Goal: Transaction & Acquisition: Purchase product/service

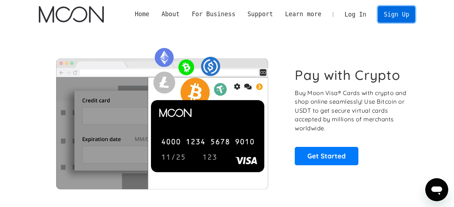
click at [394, 18] on link "Sign Up" at bounding box center [396, 14] width 37 height 16
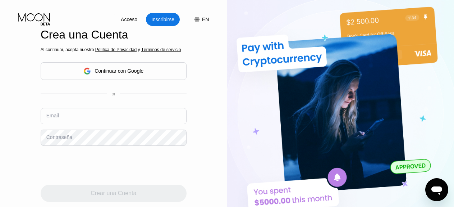
click at [78, 115] on input "text" at bounding box center [114, 116] width 146 height 16
paste input "[EMAIL_ADDRESS][DOMAIN_NAME]"
type input "[EMAIL_ADDRESS][DOMAIN_NAME]"
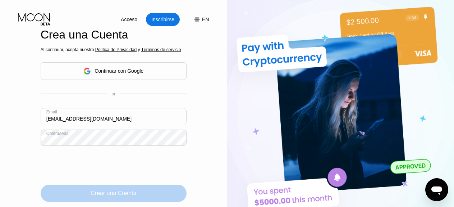
click at [153, 195] on div "Crear una Cuenta" at bounding box center [114, 192] width 146 height 17
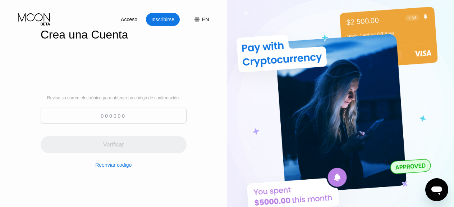
click at [95, 112] on input at bounding box center [114, 115] width 146 height 16
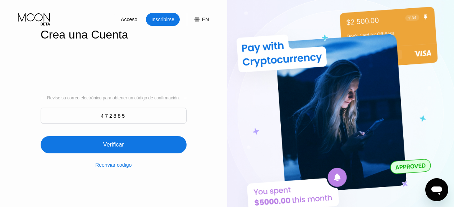
type input "472885"
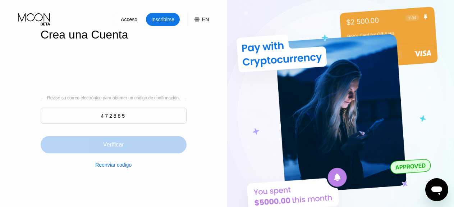
click at [117, 140] on div "Verificar" at bounding box center [114, 144] width 146 height 17
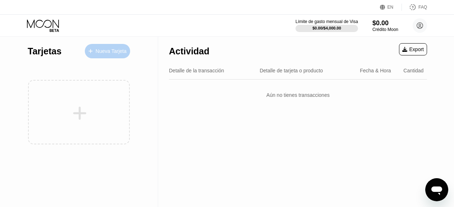
click at [96, 50] on div "Nueva Tarjeta" at bounding box center [111, 51] width 31 height 6
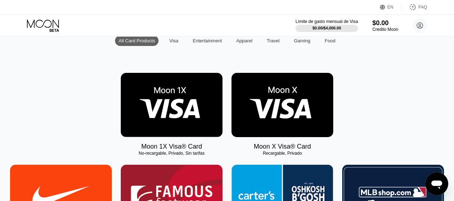
scroll to position [88, 0]
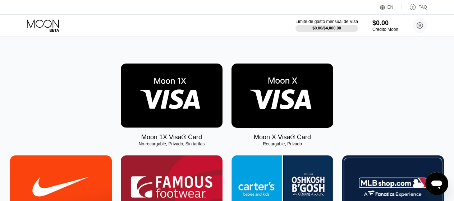
click at [167, 101] on img at bounding box center [172, 96] width 102 height 64
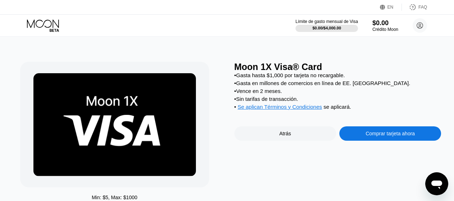
click at [372, 134] on div "Comprar tarjeta ahora" at bounding box center [389, 134] width 49 height 6
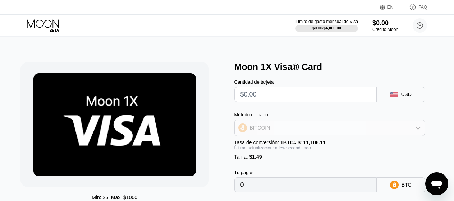
click at [354, 129] on div "BITCOIN" at bounding box center [330, 128] width 190 height 14
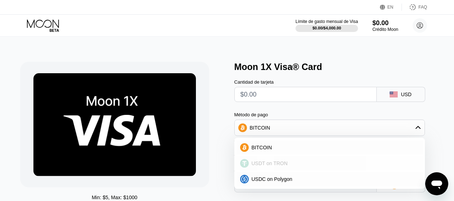
click at [312, 160] on div "USDT on TRON" at bounding box center [329, 163] width 186 height 14
type input "0.00"
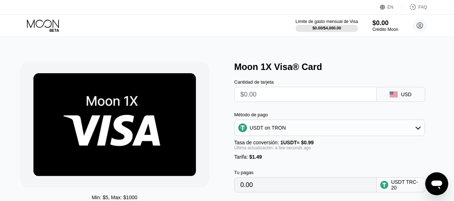
click at [300, 100] on input "text" at bounding box center [305, 94] width 130 height 14
type input "$1"
type input "2.52"
type input "$10"
type input "11.61"
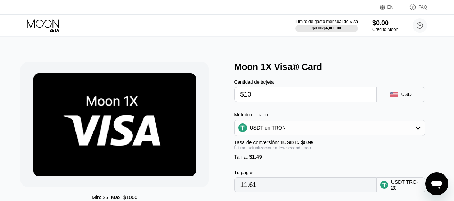
type input "$100"
type input "102.52"
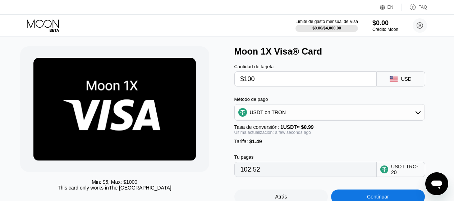
scroll to position [39, 0]
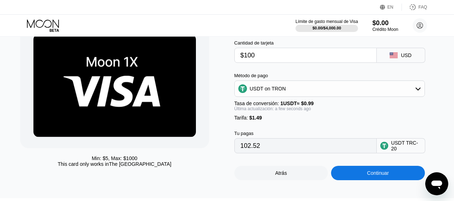
scroll to position [39, 0]
type input "$100"
click at [374, 170] on div "Continuar" at bounding box center [378, 173] width 94 height 14
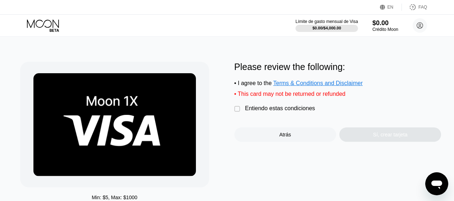
click at [267, 109] on div "Entiendo estas condiciones" at bounding box center [280, 108] width 70 height 6
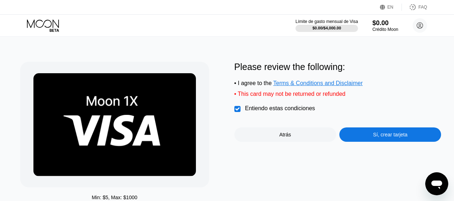
click at [382, 138] on div "Sí, crear tarjeta" at bounding box center [390, 135] width 35 height 6
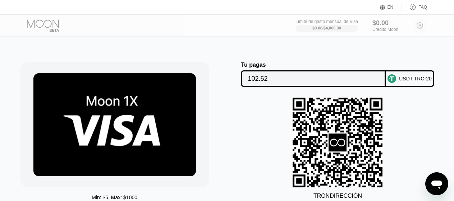
scroll to position [48, 0]
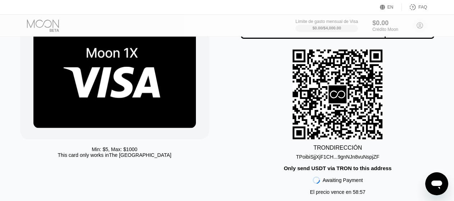
click at [360, 157] on div "TPoibiSjjXjF1CH...9gnNJn8vuNspjZF" at bounding box center [337, 157] width 83 height 6
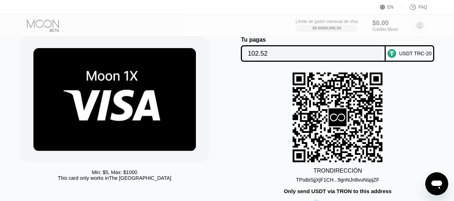
scroll to position [20, 0]
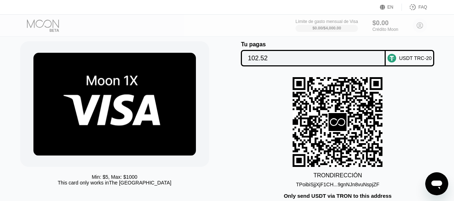
click at [397, 85] on div "TRON DIRECCIÓN TPoibiSjjXjF1CH...9gnNJn8vuNspjZF Only send USDT via TRON to thi…" at bounding box center [337, 151] width 207 height 149
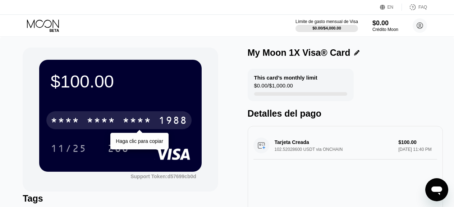
click at [138, 117] on div "* * * *" at bounding box center [137, 121] width 29 height 12
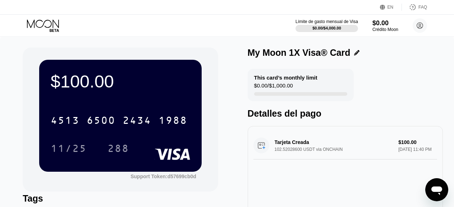
click at [217, 45] on div "$100.00 4513 6500 2434 1988 11/25 288 Support Token: d57699cb0d Tags Añadir Eti…" at bounding box center [227, 153] width 454 height 233
click at [141, 82] on div "$100.00" at bounding box center [120, 81] width 139 height 20
click at [50, 22] on icon at bounding box center [43, 25] width 33 height 13
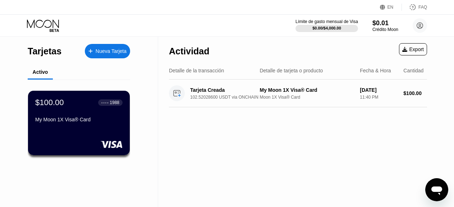
click at [105, 120] on div "My Moon 1X Visa® Card" at bounding box center [78, 119] width 87 height 6
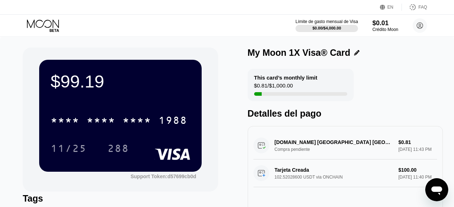
click at [225, 43] on div "$99.19 * * * * * * * * * * * * 1988 11/25 288 Support Token: d57699cb0d Tags Añ…" at bounding box center [227, 153] width 454 height 233
click at [45, 22] on icon at bounding box center [43, 25] width 33 height 13
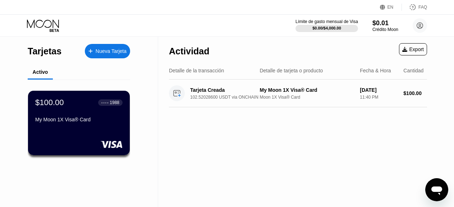
click at [45, 22] on icon at bounding box center [43, 25] width 33 height 13
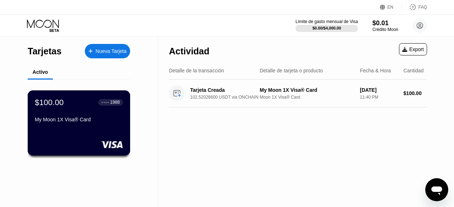
click at [56, 101] on div "$100.00" at bounding box center [49, 101] width 29 height 9
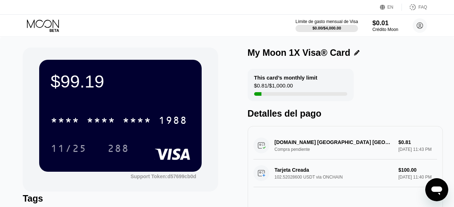
click at [51, 28] on icon at bounding box center [43, 25] width 33 height 13
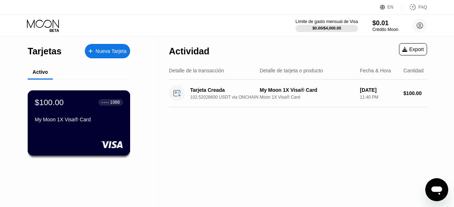
click at [103, 108] on div "$100.00 ● ● ● ● 1988 My Moon 1X Visa® Card" at bounding box center [79, 111] width 88 height 28
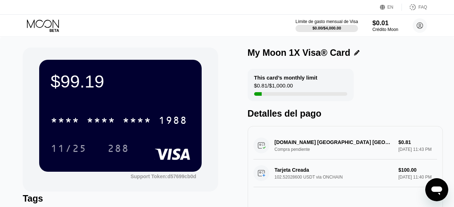
click at [238, 86] on div "$99.19 * * * * * * * * * * * * 1988 11/25 288 Support Token: d57699cb0d Tags Añ…" at bounding box center [227, 149] width 409 height 204
click at [164, 97] on div "$99.19 * * * * * * * * * * * * 1988 11/25 288" at bounding box center [120, 115] width 162 height 111
click at [42, 20] on icon at bounding box center [43, 23] width 32 height 8
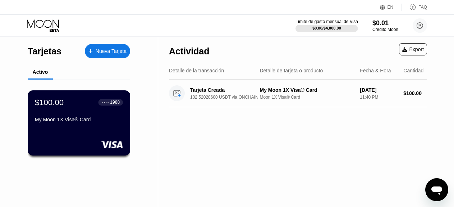
click at [97, 119] on div "My Moon 1X Visa® Card" at bounding box center [79, 119] width 88 height 6
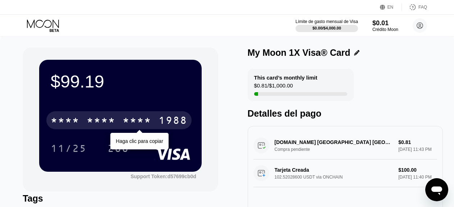
click at [156, 115] on div "* * * * * * * * * * * * 1988" at bounding box center [118, 120] width 145 height 18
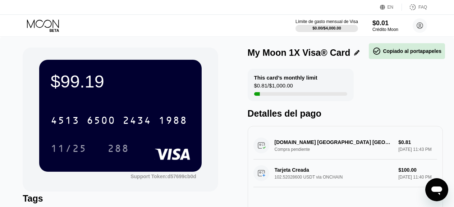
click at [182, 87] on div "$99.19" at bounding box center [120, 81] width 139 height 20
click at [206, 80] on div "$99.19 4513 6500 2434 1988 11/25 288 Support Token: d57699cb0d" at bounding box center [120, 119] width 195 height 144
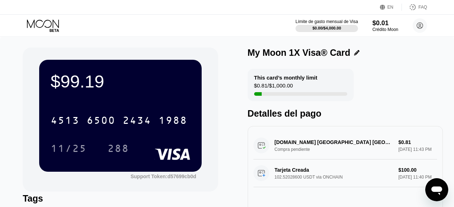
click at [320, 142] on div "Onlyfans.Com London GB Compra pendiente $0.81 Sep 22, 2025 11:43 PM" at bounding box center [345, 146] width 184 height 28
click at [280, 115] on div "Detalles del pago" at bounding box center [345, 113] width 195 height 10
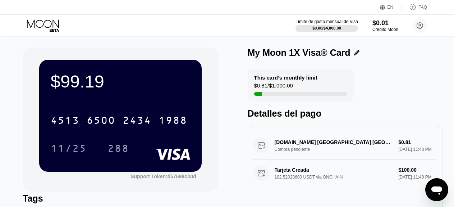
click at [55, 25] on icon at bounding box center [43, 25] width 33 height 13
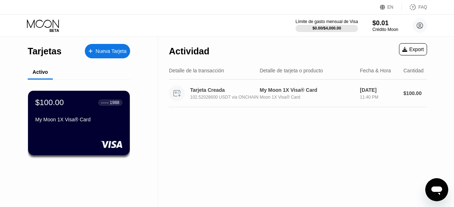
click at [216, 100] on div "Tarjeta Creada 102.52028600 USDT via ONCHAIN" at bounding box center [211, 93] width 85 height 16
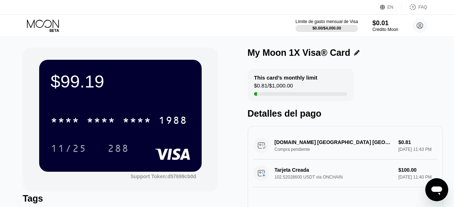
click at [177, 88] on div "$99.19" at bounding box center [120, 81] width 139 height 20
click at [96, 80] on div "$99.19" at bounding box center [120, 81] width 139 height 20
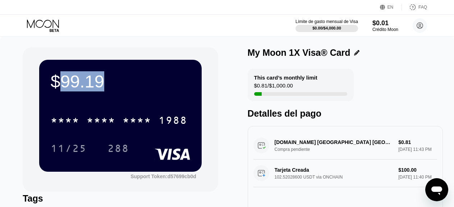
click at [96, 80] on div "$99.19" at bounding box center [120, 81] width 139 height 20
click at [142, 93] on div "$99.19 * * * * * * * * * * * * 1988 11/25 288" at bounding box center [120, 115] width 162 height 111
click at [143, 99] on div "$99.19 * * * * * * * * * * * * 1988 11/25 288" at bounding box center [120, 115] width 162 height 111
click at [85, 78] on div "$99.19" at bounding box center [120, 81] width 139 height 20
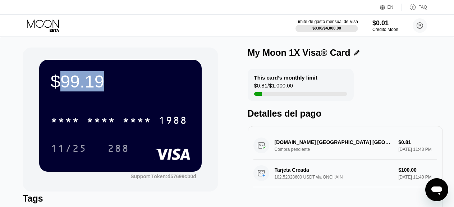
click at [85, 78] on div "$99.19" at bounding box center [120, 81] width 139 height 20
click at [151, 98] on div "$99.19 * * * * * * * * * * * * 1988 11/25 288" at bounding box center [120, 115] width 162 height 111
click at [138, 93] on div "$99.19 * * * * * * * * * * * * 1988 11/25 288" at bounding box center [120, 115] width 162 height 111
click at [109, 86] on div "$99.19" at bounding box center [120, 81] width 139 height 20
click at [59, 17] on div "Límite de gasto mensual de Visa $0.00 / $4,000.00 $0.01 Crédito Moon [EMAIL_ADD…" at bounding box center [227, 26] width 454 height 22
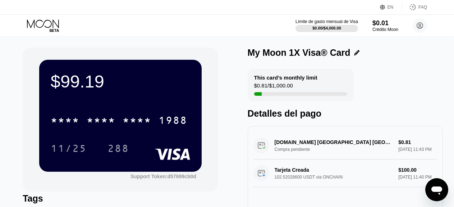
click at [59, 23] on icon at bounding box center [43, 25] width 33 height 13
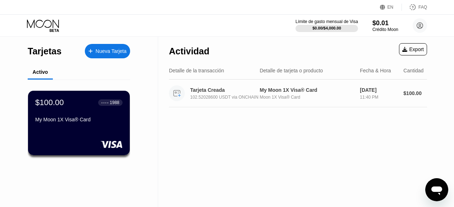
click at [415, 100] on div "Tarjeta Creada 102.52028600 USDT via ONCHAIN My Moon 1X Visa® Card Moon 1X Visa…" at bounding box center [298, 93] width 258 height 28
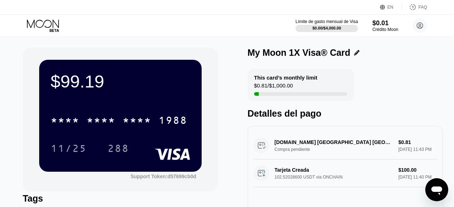
click at [213, 96] on div "$99.19 * * * * * * * * * * * * 1988 11/25 288 Support Token: d57699cb0d" at bounding box center [120, 119] width 195 height 144
click at [53, 25] on icon at bounding box center [43, 25] width 33 height 13
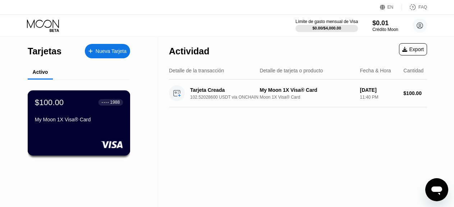
click at [88, 123] on div "My Moon 1X Visa® Card" at bounding box center [79, 120] width 88 height 9
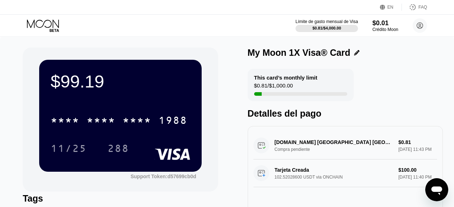
click at [311, 149] on div "[DOMAIN_NAME] [GEOGRAPHIC_DATA] [GEOGRAPHIC_DATA] Compra pendiente $0.81 [DATE]…" at bounding box center [345, 146] width 184 height 28
click at [288, 143] on div "[DOMAIN_NAME] [GEOGRAPHIC_DATA] [GEOGRAPHIC_DATA] Compra pendiente $0.81 [DATE]…" at bounding box center [345, 146] width 184 height 28
click at [277, 175] on div "Tarjeta Creada 102.52028600 USDT via ONCHAIN $100.00 [DATE] 11:40 PM" at bounding box center [345, 173] width 184 height 28
click at [160, 74] on div "$99.19" at bounding box center [120, 81] width 139 height 20
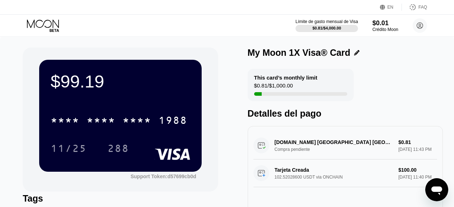
click at [48, 22] on icon at bounding box center [43, 25] width 33 height 13
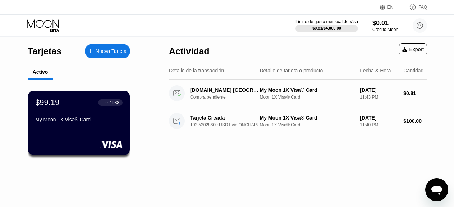
click at [146, 128] on div "Tarjetas Nueva Tarjeta Activo $99.19 ● ● ● ● 1988 My Moon 1X Visa® Card" at bounding box center [79, 122] width 158 height 170
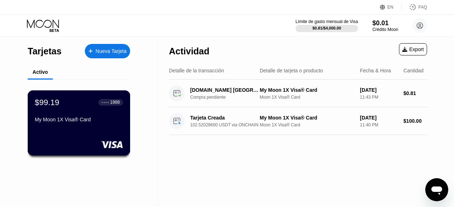
click at [114, 112] on div "$99.19 ● ● ● ● 1988 My Moon 1X Visa® Card" at bounding box center [79, 111] width 88 height 28
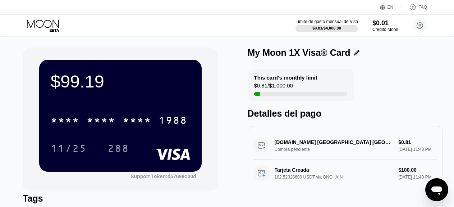
click at [54, 27] on icon at bounding box center [43, 25] width 33 height 13
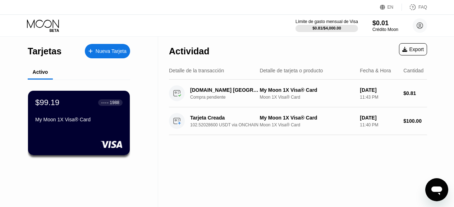
click at [54, 27] on icon at bounding box center [43, 25] width 33 height 13
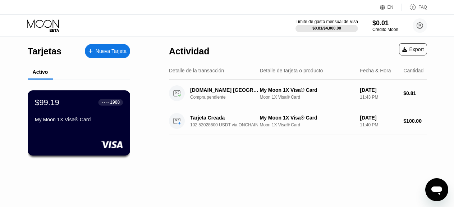
click at [69, 112] on div "$99.19 ● ● ● ● 1988 My Moon 1X Visa® Card" at bounding box center [79, 111] width 88 height 28
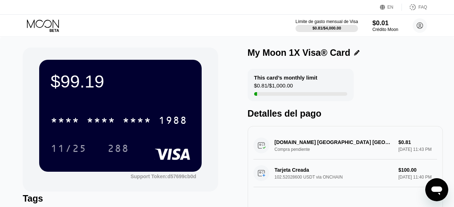
click at [171, 49] on div "$99.19 * * * * * * * * * * * * 1988 11/25 288 Support Token: d57699cb0d" at bounding box center [120, 119] width 195 height 144
click at [53, 22] on icon at bounding box center [43, 25] width 33 height 13
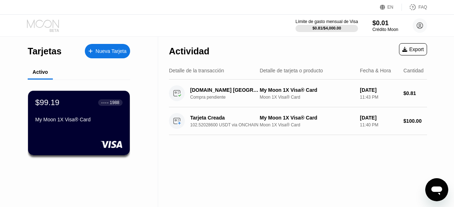
click at [53, 22] on icon at bounding box center [43, 25] width 33 height 13
click at [207, 92] on div "Onlyfans.Com London GB" at bounding box center [225, 90] width 71 height 6
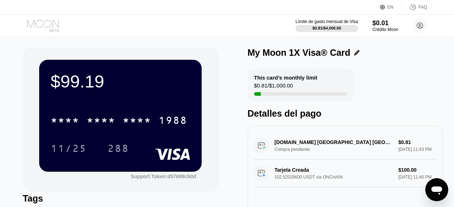
click at [43, 28] on icon at bounding box center [43, 25] width 33 height 13
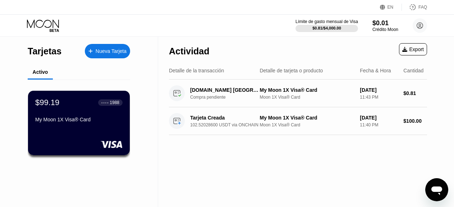
click at [183, 29] on div "Límite de gasto mensual de Visa $0.81 / $4,000.00 $0.01 Crédito Moon betakal355…" at bounding box center [227, 26] width 454 height 22
click at [418, 27] on icon at bounding box center [420, 26] width 4 height 4
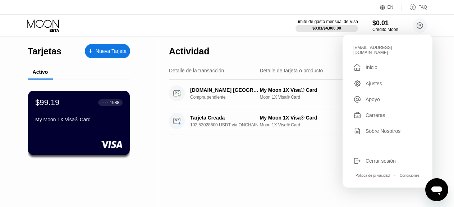
click at [250, 42] on div "Actividad Export" at bounding box center [298, 49] width 258 height 25
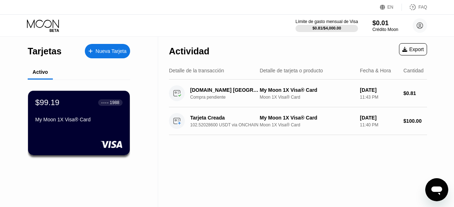
click at [79, 71] on div "Activo" at bounding box center [79, 72] width 102 height 14
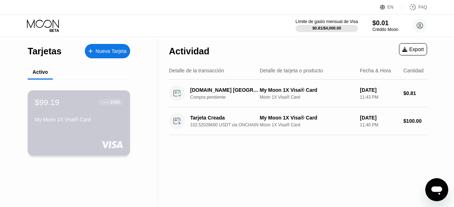
click at [86, 122] on div "My Moon 1X Visa® Card" at bounding box center [79, 119] width 88 height 6
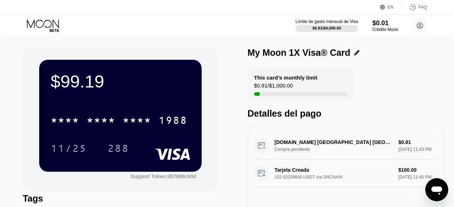
click at [87, 79] on div "$99.19" at bounding box center [120, 81] width 139 height 20
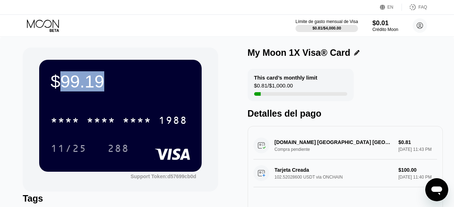
click at [87, 80] on div "$99.19" at bounding box center [120, 81] width 139 height 20
click at [121, 87] on div "$99.19" at bounding box center [120, 81] width 139 height 20
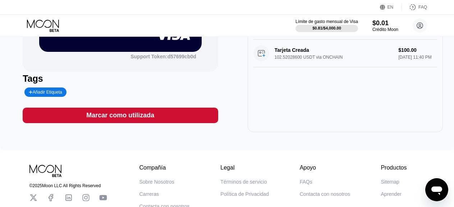
scroll to position [37, 0]
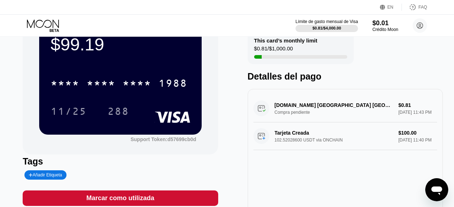
click at [283, 104] on div "Onlyfans.Com London GB Compra pendiente $0.81 Sep 22, 2025 11:43 PM" at bounding box center [345, 109] width 184 height 28
click at [282, 108] on div "Onlyfans.Com London GB Compra pendiente $0.81 Sep 22, 2025 11:43 PM" at bounding box center [345, 109] width 184 height 28
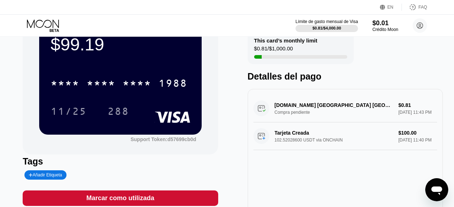
scroll to position [0, 0]
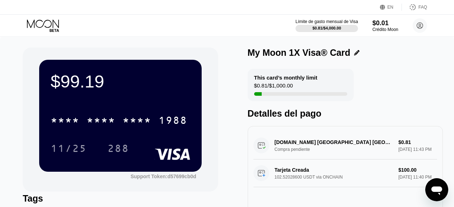
click at [35, 26] on icon at bounding box center [43, 25] width 33 height 13
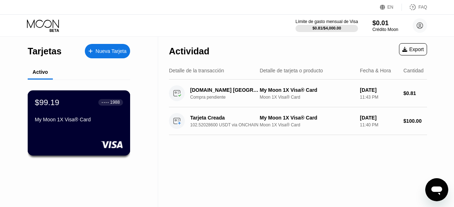
click at [94, 113] on div "$99.19 ● ● ● ● 1988 My Moon 1X Visa® Card" at bounding box center [79, 111] width 88 height 28
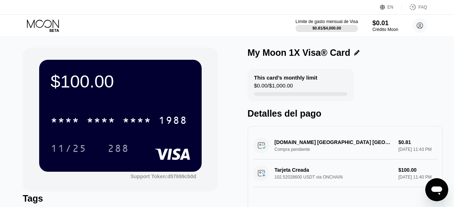
click at [48, 23] on icon at bounding box center [43, 25] width 33 height 13
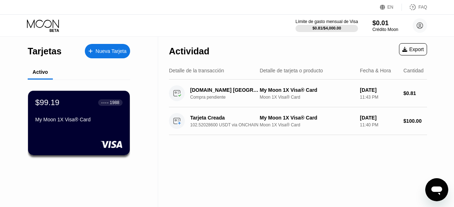
click at [48, 23] on icon at bounding box center [43, 25] width 33 height 13
click at [83, 30] on div "Límite de gasto mensual de Visa $0.81 / $4,000.00 $0.01 Crédito Moon betakal355…" at bounding box center [227, 26] width 454 height 22
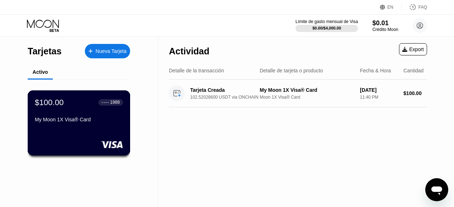
click at [88, 118] on div "My Moon 1X Visa® Card" at bounding box center [79, 119] width 88 height 6
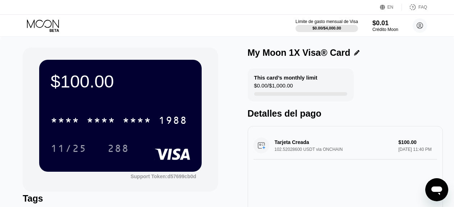
click at [187, 33] on div "Límite de gasto mensual de Visa $0.00 / $4,000.00 $0.01 Crédito Moon [EMAIL_ADD…" at bounding box center [227, 26] width 454 height 22
click at [36, 20] on icon at bounding box center [43, 25] width 33 height 13
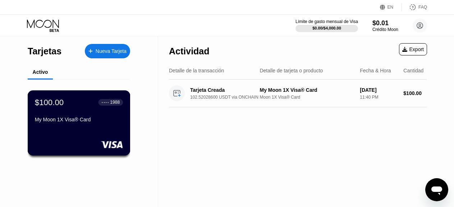
click at [72, 105] on div "$100.00 ● ● ● ● 1988" at bounding box center [79, 101] width 88 height 9
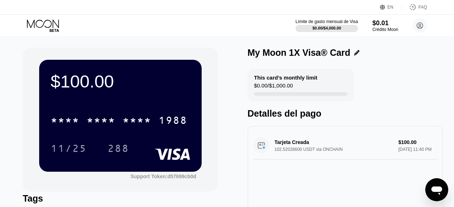
click at [39, 30] on icon at bounding box center [43, 25] width 33 height 13
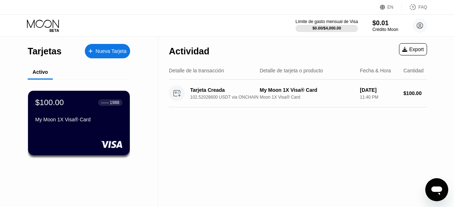
scroll to position [77, 0]
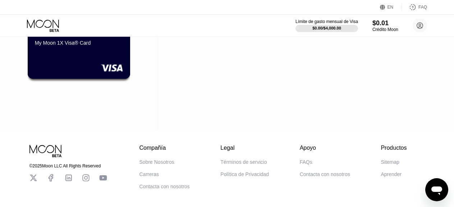
click at [90, 57] on div "$100.00 ● ● ● ● 1988 My Moon 1X Visa® Card" at bounding box center [79, 46] width 103 height 65
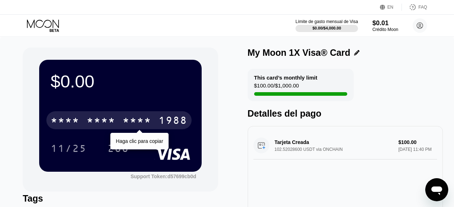
scroll to position [157, 0]
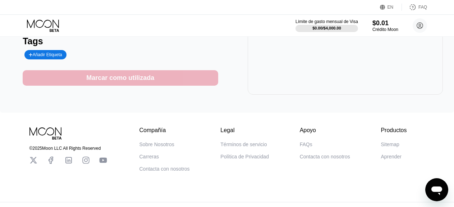
click at [97, 81] on div "Marcar como utilizada" at bounding box center [120, 78] width 68 height 8
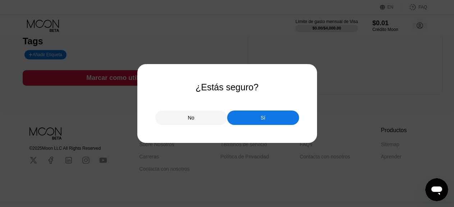
click at [243, 124] on div "Sí" at bounding box center [263, 117] width 72 height 14
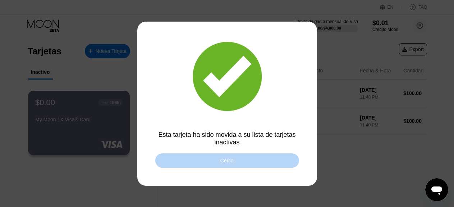
click at [231, 160] on div "Cerca" at bounding box center [226, 160] width 13 height 6
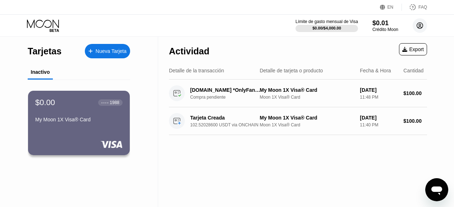
click at [415, 29] on circle at bounding box center [420, 25] width 14 height 14
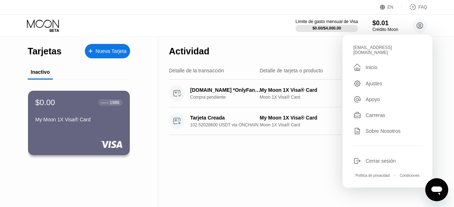
click at [372, 158] on div "Cerrar sesión" at bounding box center [380, 161] width 30 height 6
